Goal: Task Accomplishment & Management: Manage account settings

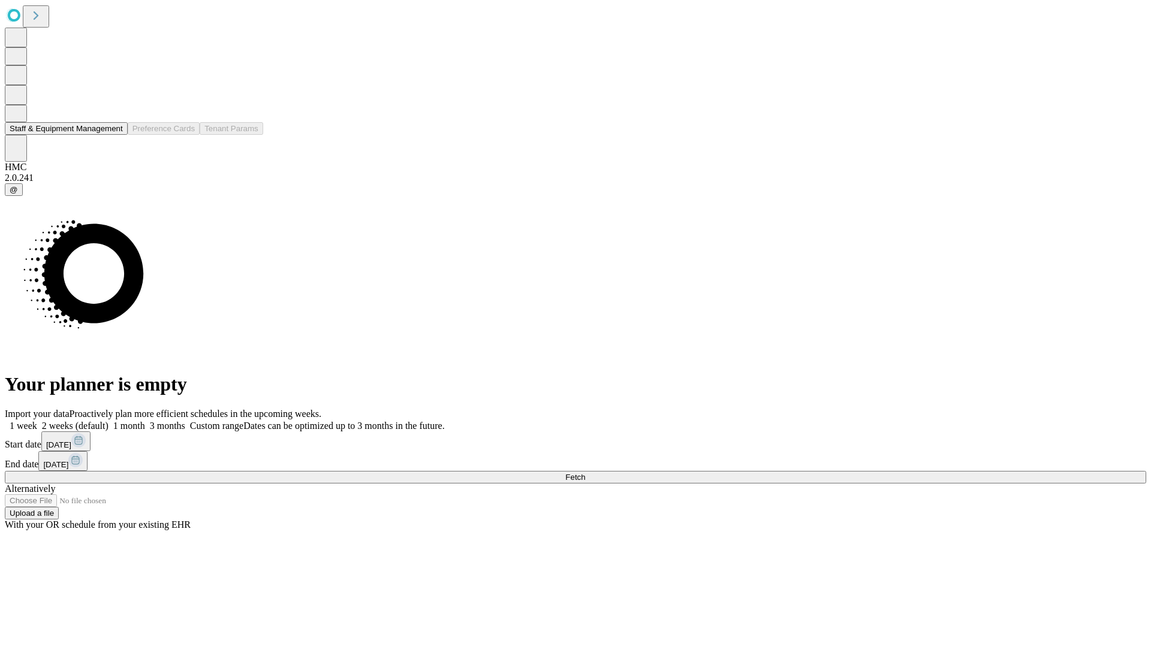
click at [114, 135] on button "Staff & Equipment Management" at bounding box center [66, 128] width 123 height 13
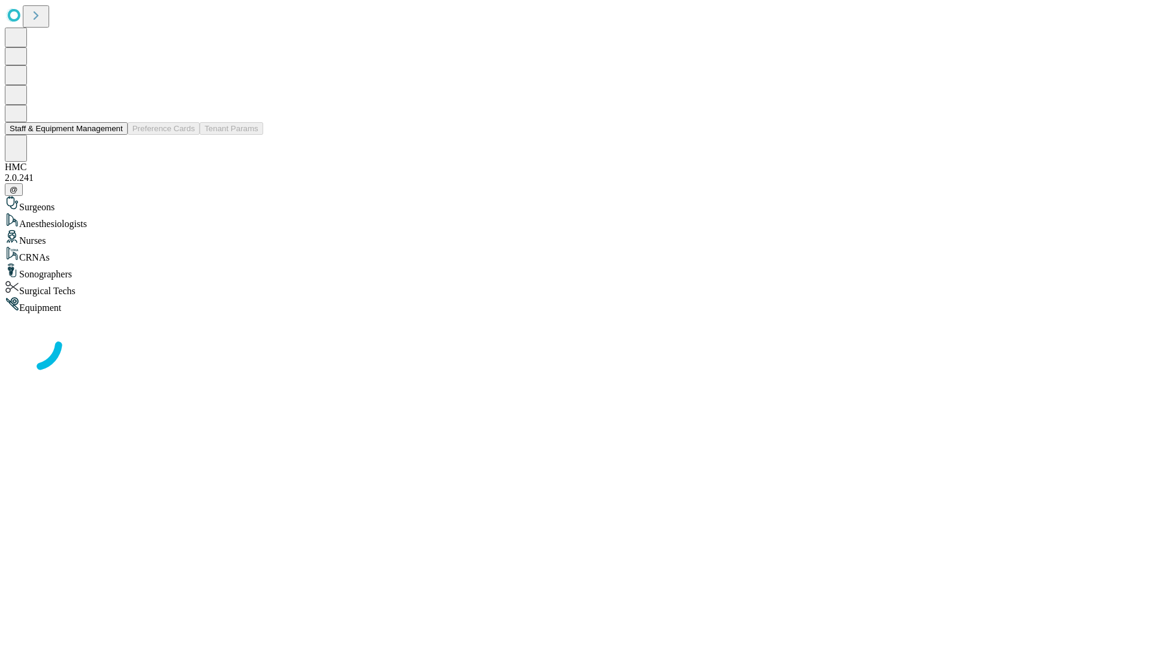
click at [114, 135] on button "Staff & Equipment Management" at bounding box center [66, 128] width 123 height 13
